Goal: Check status: Check status

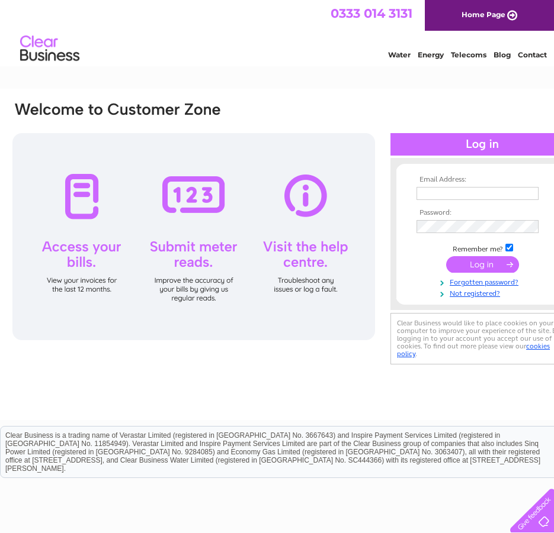
type input "admin@careresponse247.co.uk"
click at [483, 266] on input "submit" at bounding box center [482, 264] width 73 height 17
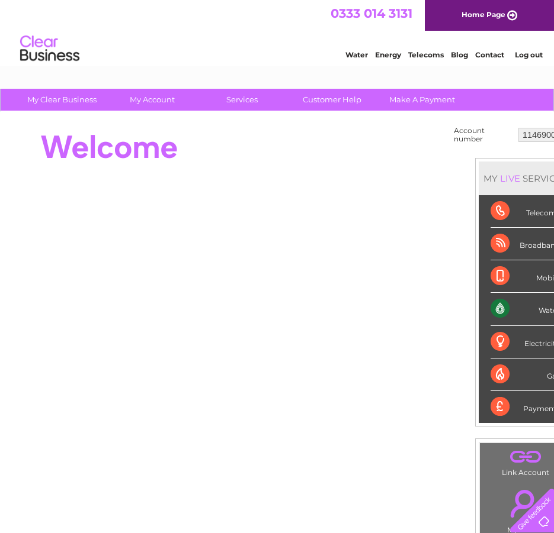
click at [0, 220] on html "My Clear Business Login Details My Details My Preferences Link Account My Accou…" at bounding box center [277, 383] width 554 height 766
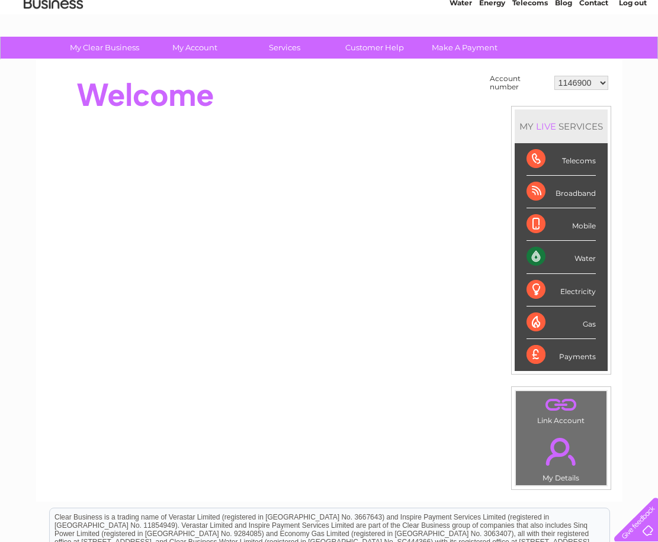
scroll to position [46, 0]
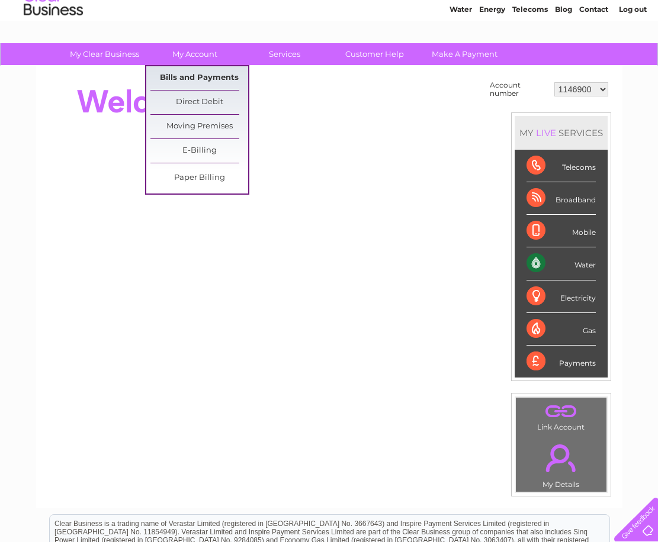
click at [186, 82] on link "Bills and Payments" at bounding box center [199, 78] width 98 height 24
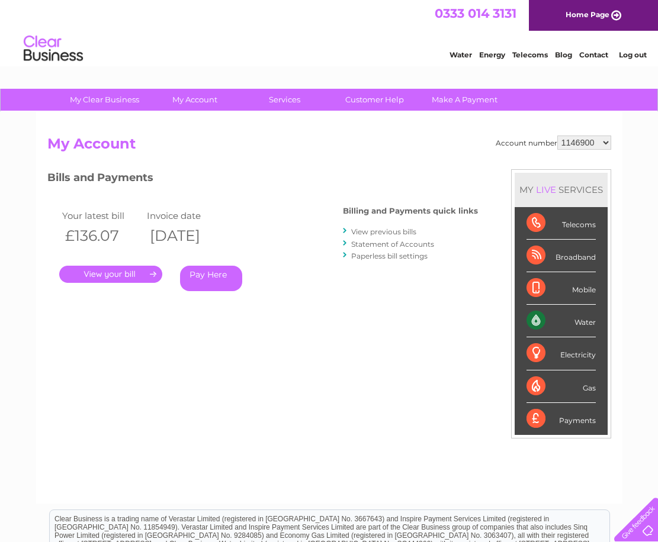
click at [145, 275] on link "." at bounding box center [110, 274] width 103 height 17
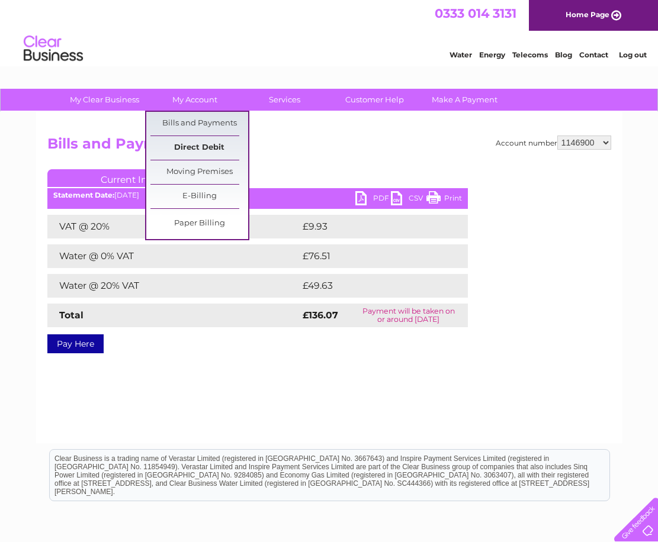
click at [211, 147] on link "Direct Debit" at bounding box center [199, 148] width 98 height 24
